Goal: Task Accomplishment & Management: Manage account settings

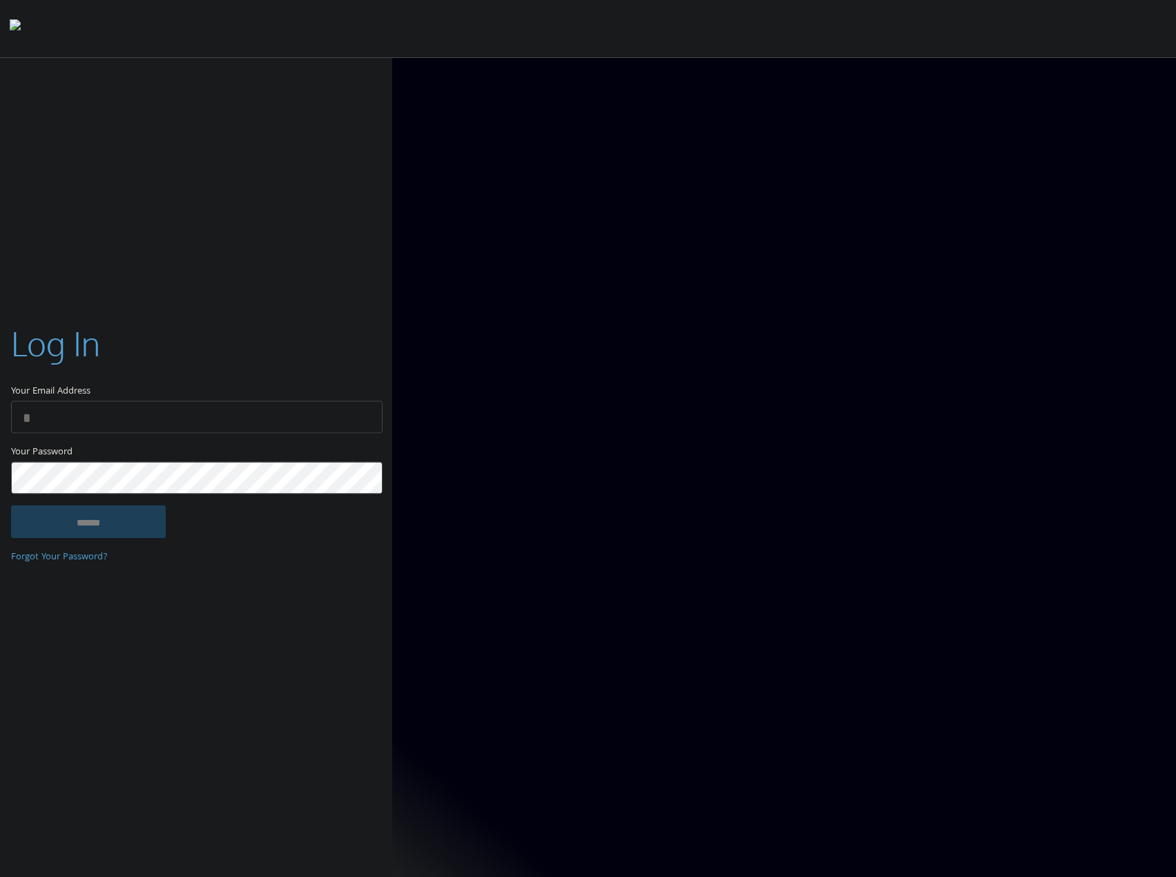
type input "**********"
click at [99, 520] on input "******" at bounding box center [88, 521] width 155 height 33
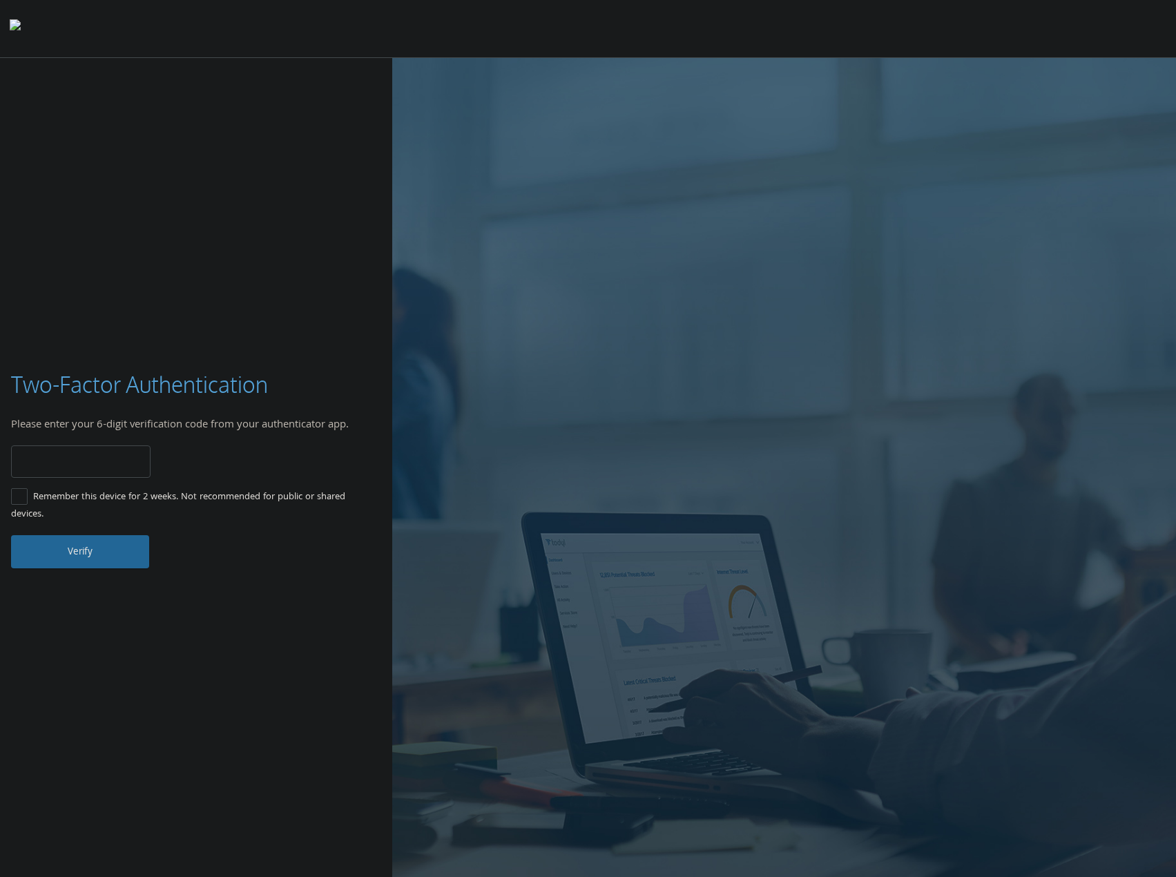
type input "******"
